Goal: Find specific page/section: Locate a particular part of the current website

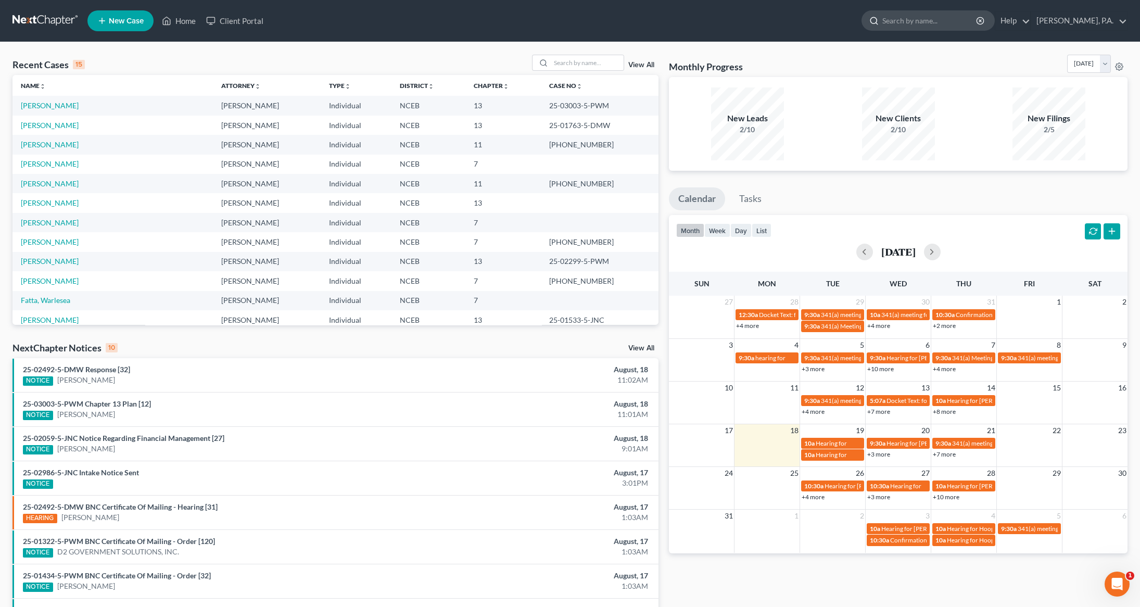
click at [958, 12] on input "search" at bounding box center [930, 20] width 95 height 19
click at [956, 5] on nav "Home New Case Client Portal [PERSON_NAME], P.A. [PERSON_NAME][EMAIL_ADDRESS][PE…" at bounding box center [570, 21] width 1140 height 42
click at [948, 19] on input "search" at bounding box center [930, 20] width 95 height 19
type input "lrsd"
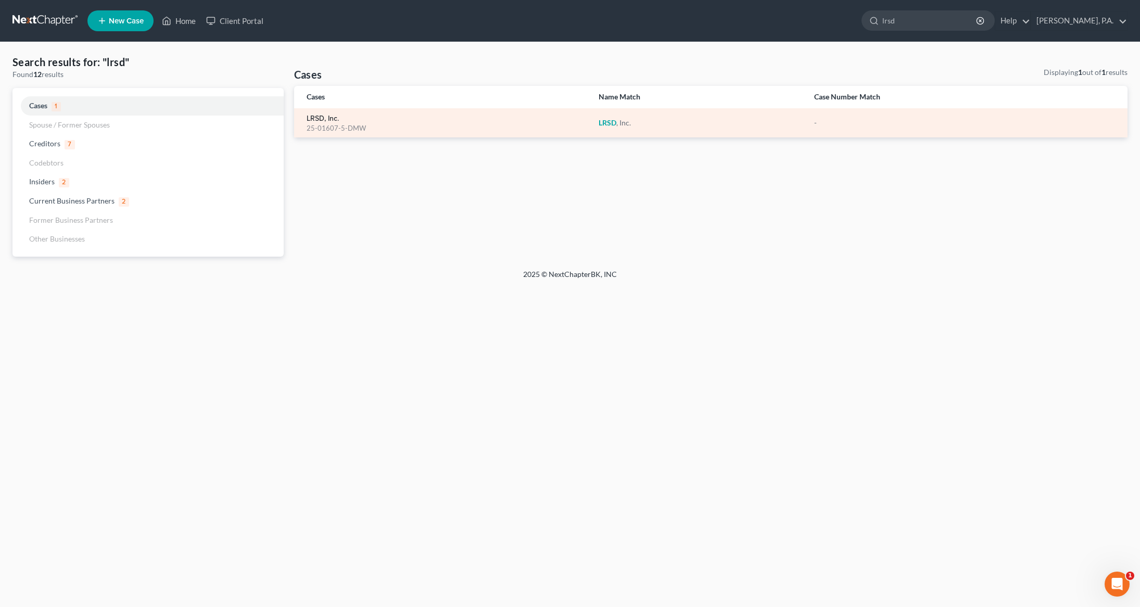
click at [315, 116] on link "LRSD, Inc." at bounding box center [323, 118] width 32 height 7
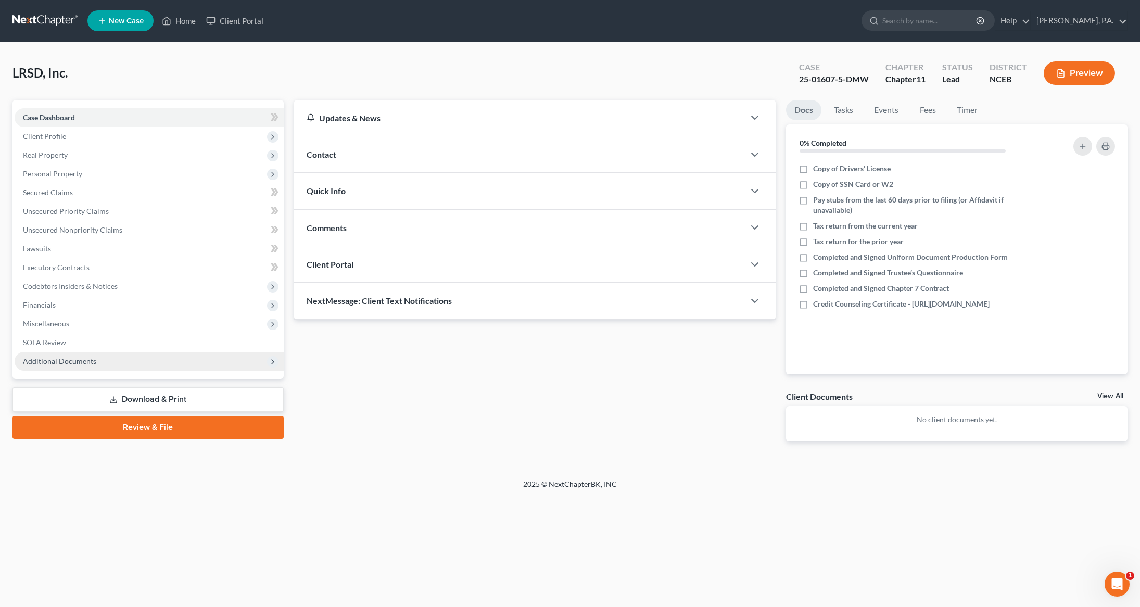
click at [66, 363] on span "Additional Documents" at bounding box center [59, 361] width 73 height 9
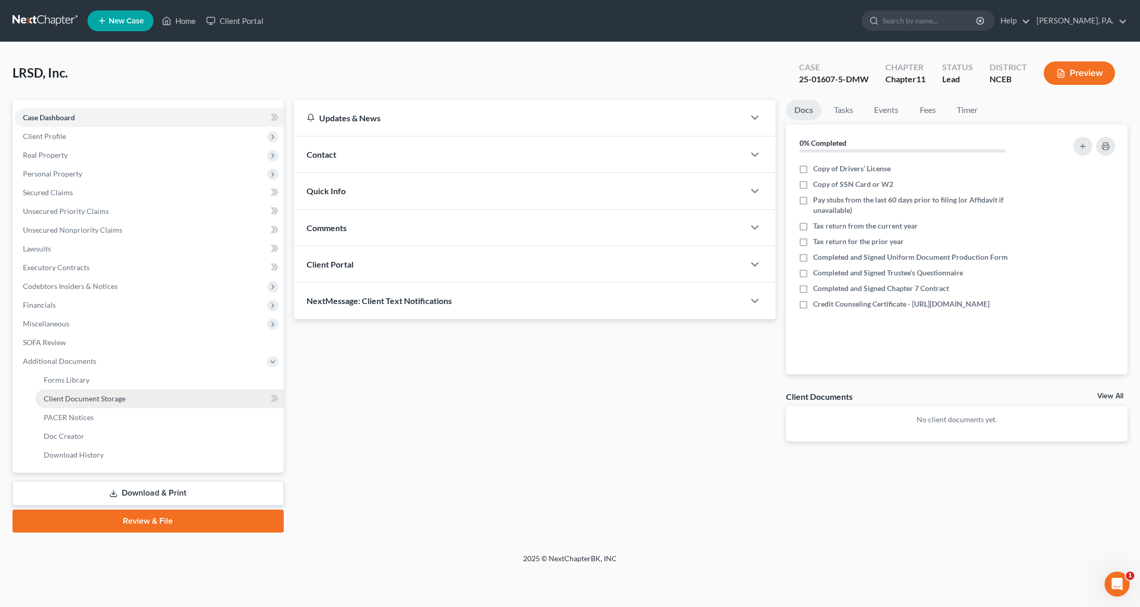
click at [87, 402] on span "Client Document Storage" at bounding box center [85, 398] width 82 height 9
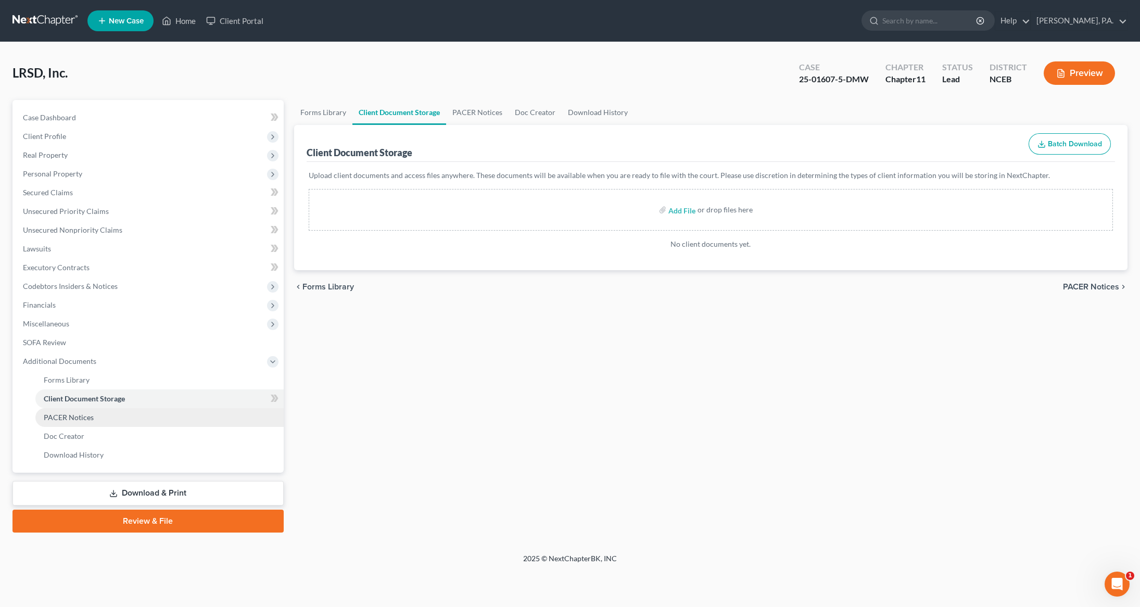
click at [71, 418] on span "PACER Notices" at bounding box center [69, 417] width 50 height 9
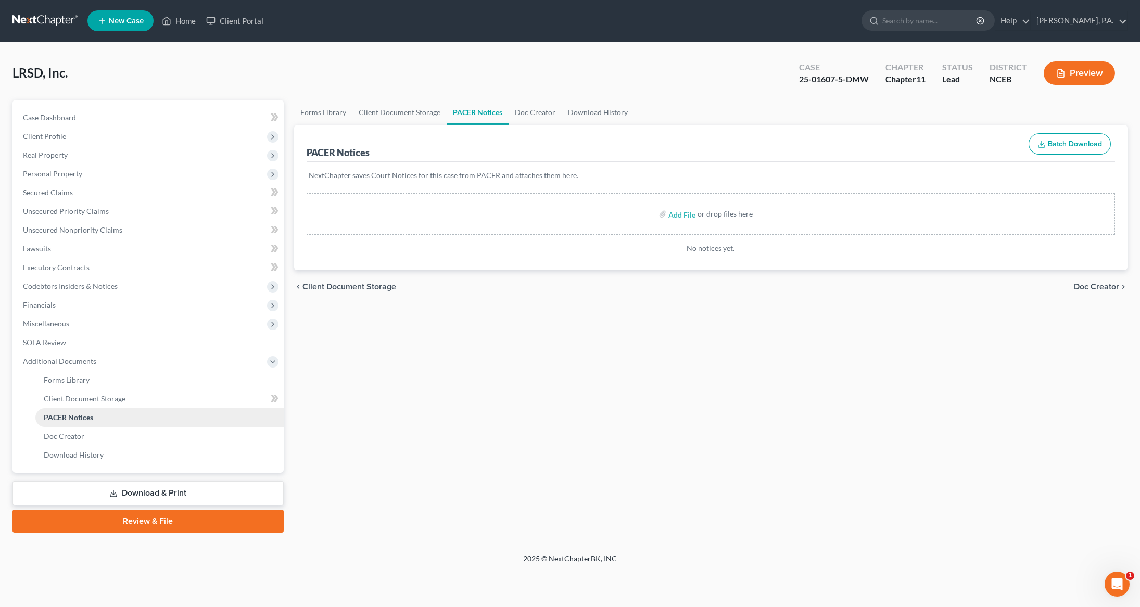
click at [69, 413] on span "PACER Notices" at bounding box center [68, 417] width 49 height 9
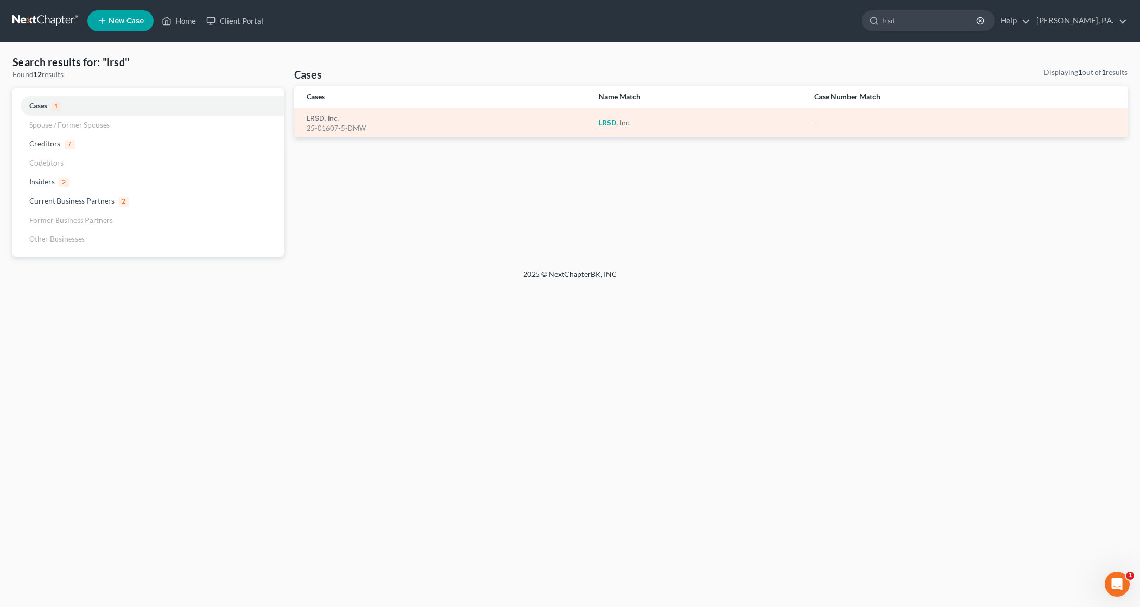
click at [321, 128] on div "25-01607-5-DMW" at bounding box center [445, 128] width 276 height 10
click at [319, 118] on link "LRSD, Inc." at bounding box center [323, 118] width 32 height 7
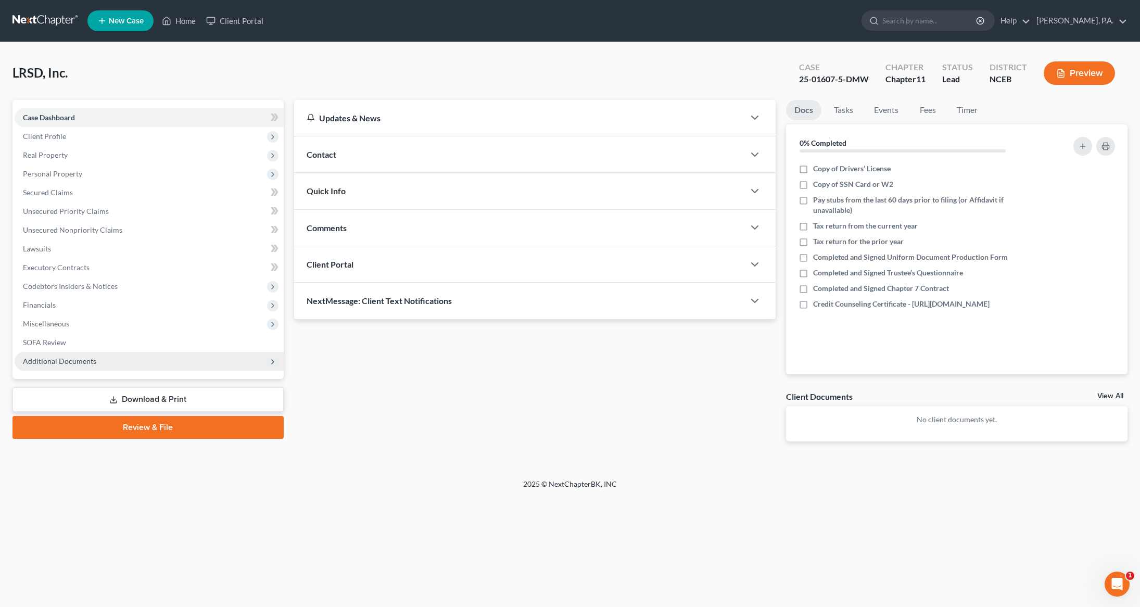
click at [74, 363] on span "Additional Documents" at bounding box center [59, 361] width 73 height 9
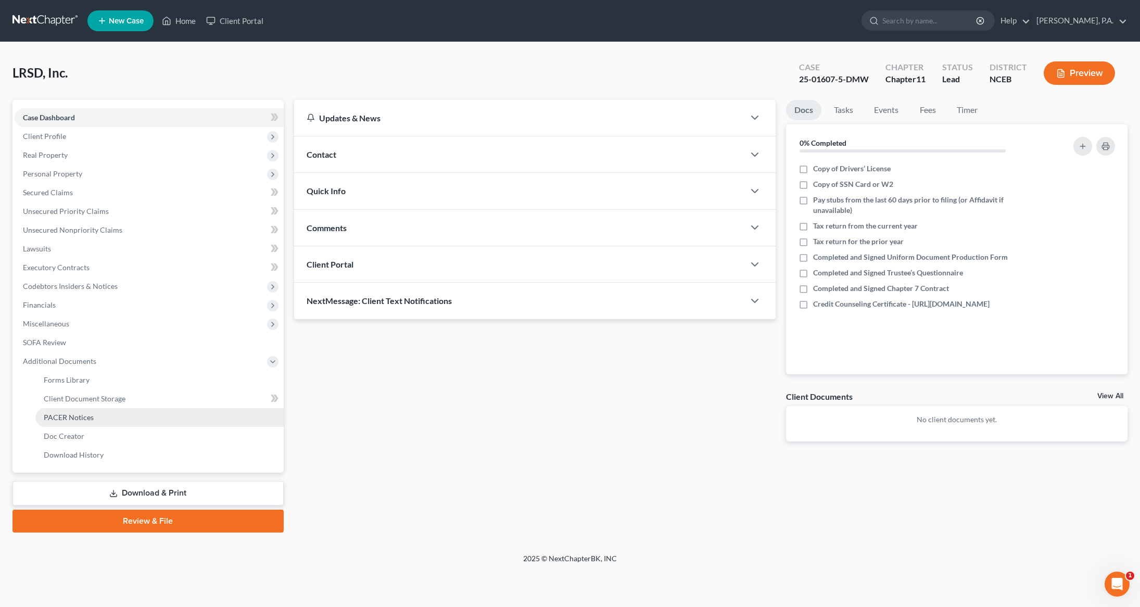
click at [70, 421] on link "PACER Notices" at bounding box center [159, 417] width 248 height 19
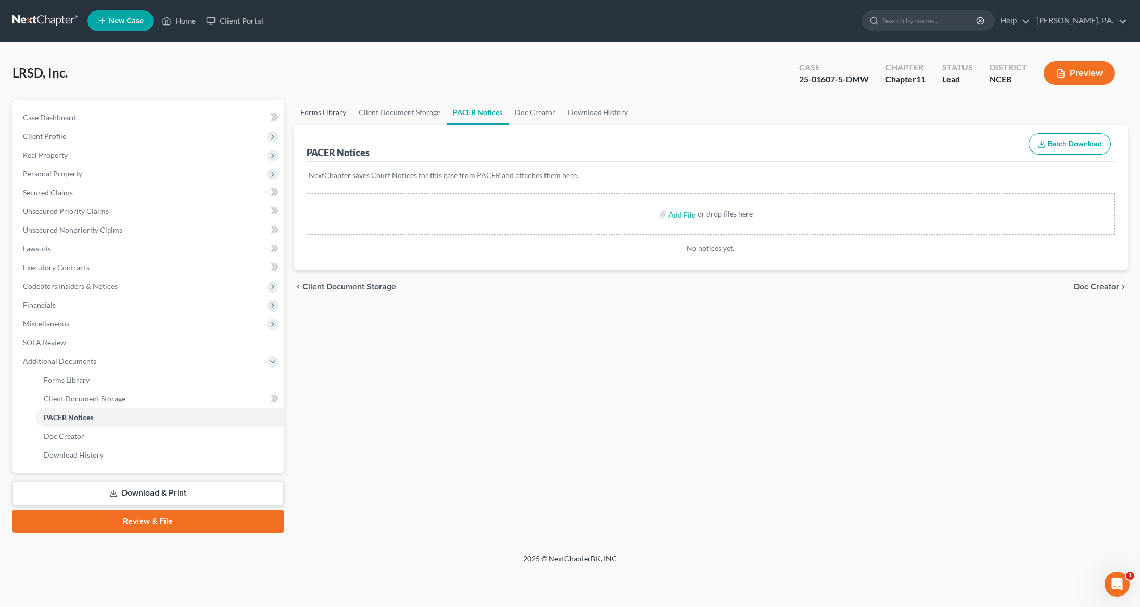
click at [322, 109] on link "Forms Library" at bounding box center [323, 112] width 58 height 25
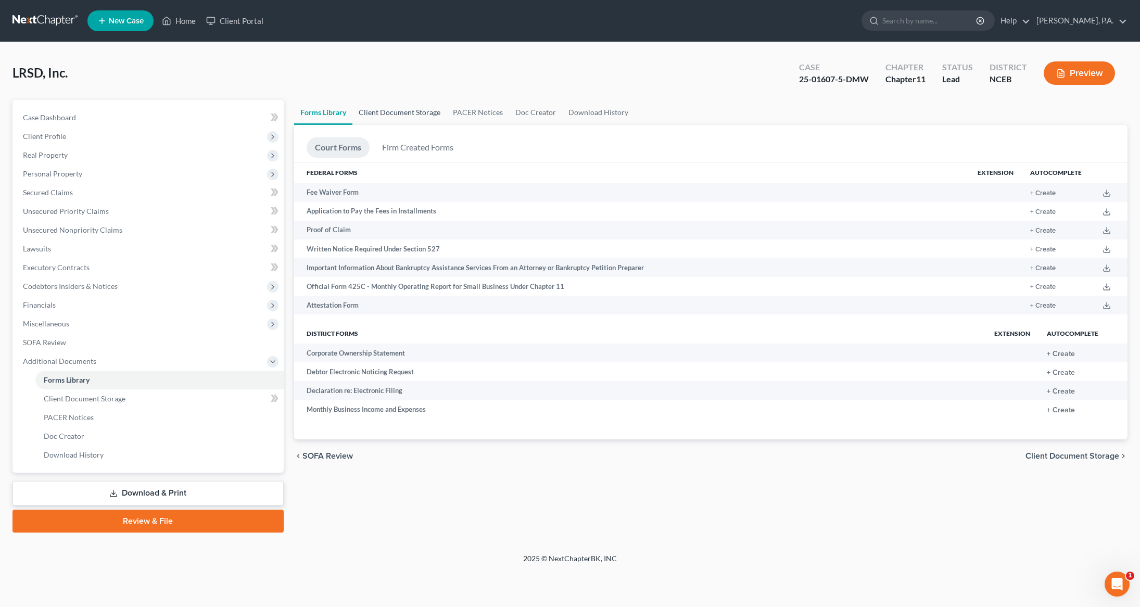
click at [404, 108] on link "Client Document Storage" at bounding box center [400, 112] width 94 height 25
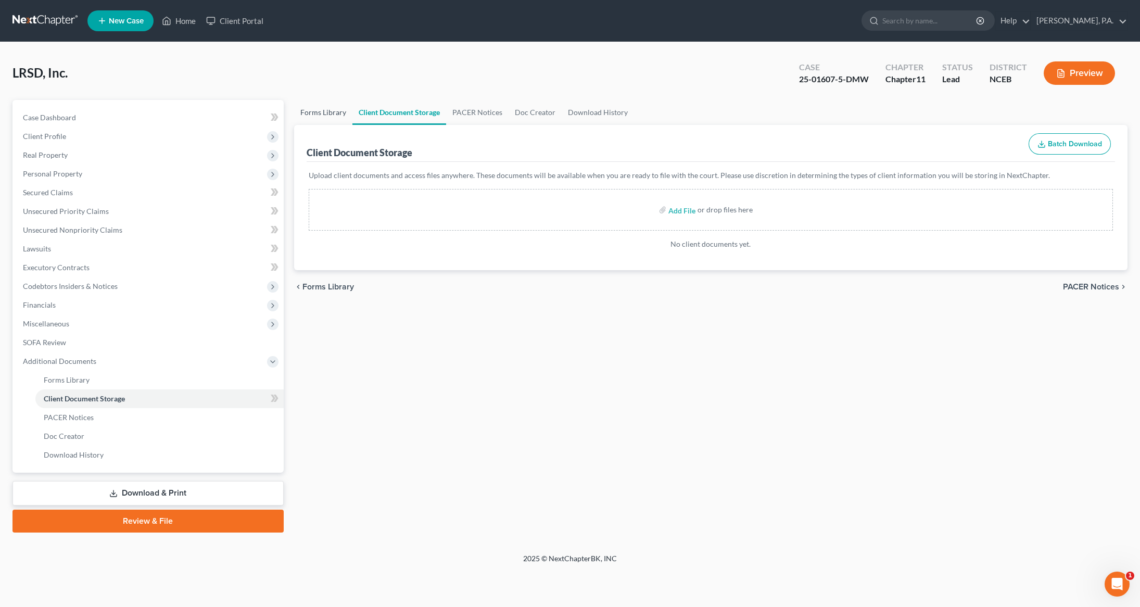
click at [305, 109] on link "Forms Library" at bounding box center [323, 112] width 58 height 25
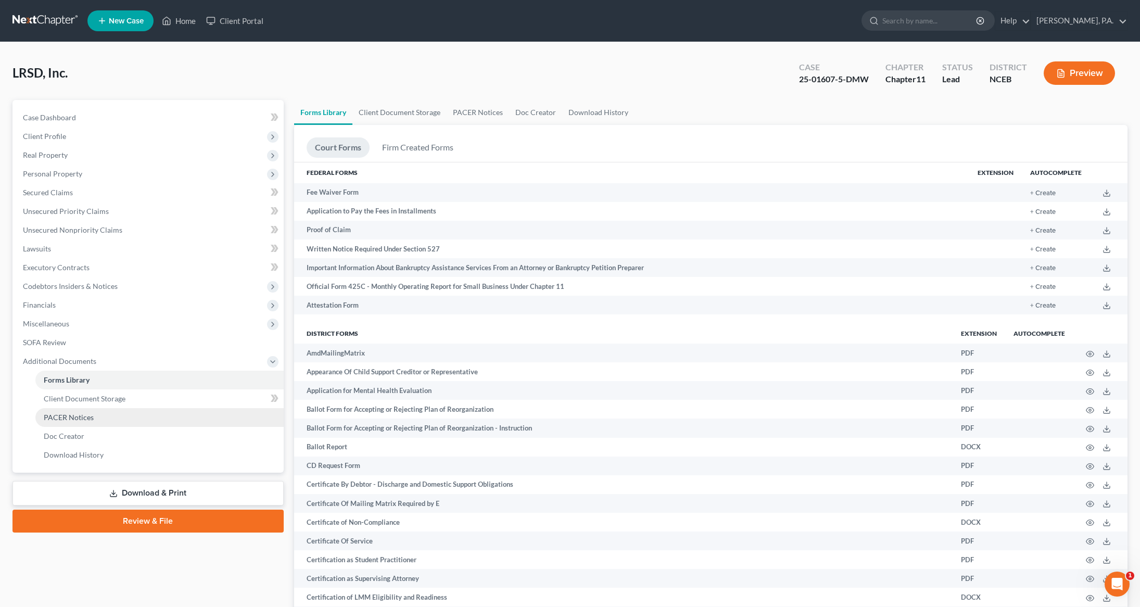
click at [55, 414] on span "PACER Notices" at bounding box center [69, 417] width 50 height 9
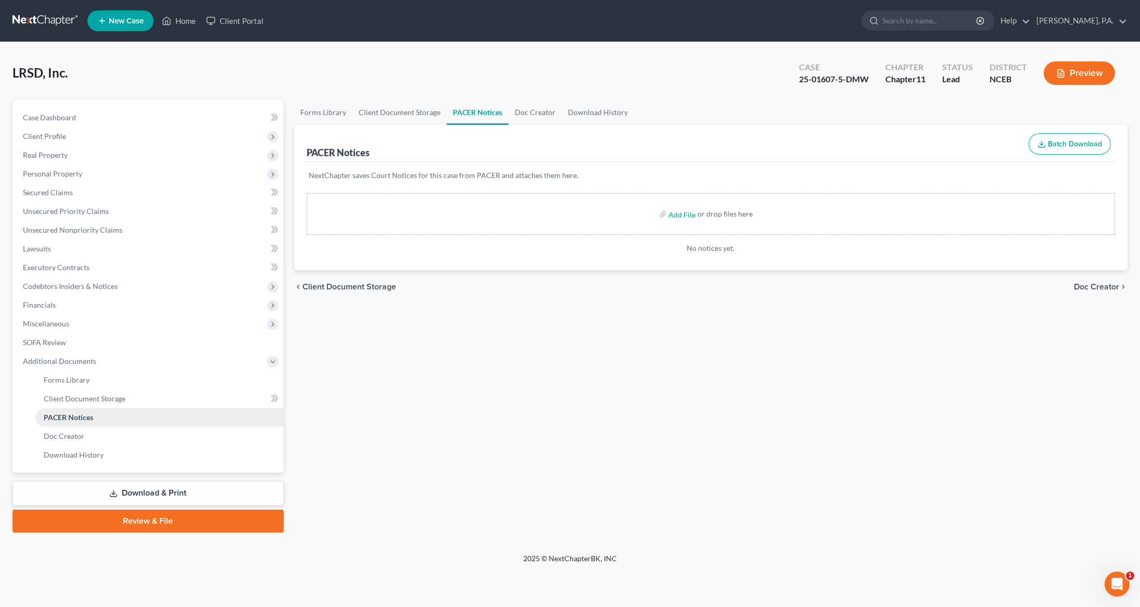
click at [54, 413] on span "PACER Notices" at bounding box center [68, 417] width 49 height 9
click at [800, 78] on div "Case 25-01607-5-DMW" at bounding box center [834, 74] width 86 height 31
drag, startPoint x: 800, startPoint y: 78, endPoint x: 836, endPoint y: 76, distance: 36.0
click at [836, 76] on div "25-01607-5-DMW" at bounding box center [834, 79] width 70 height 12
copy div "25-01607"
